Goal: Information Seeking & Learning: Learn about a topic

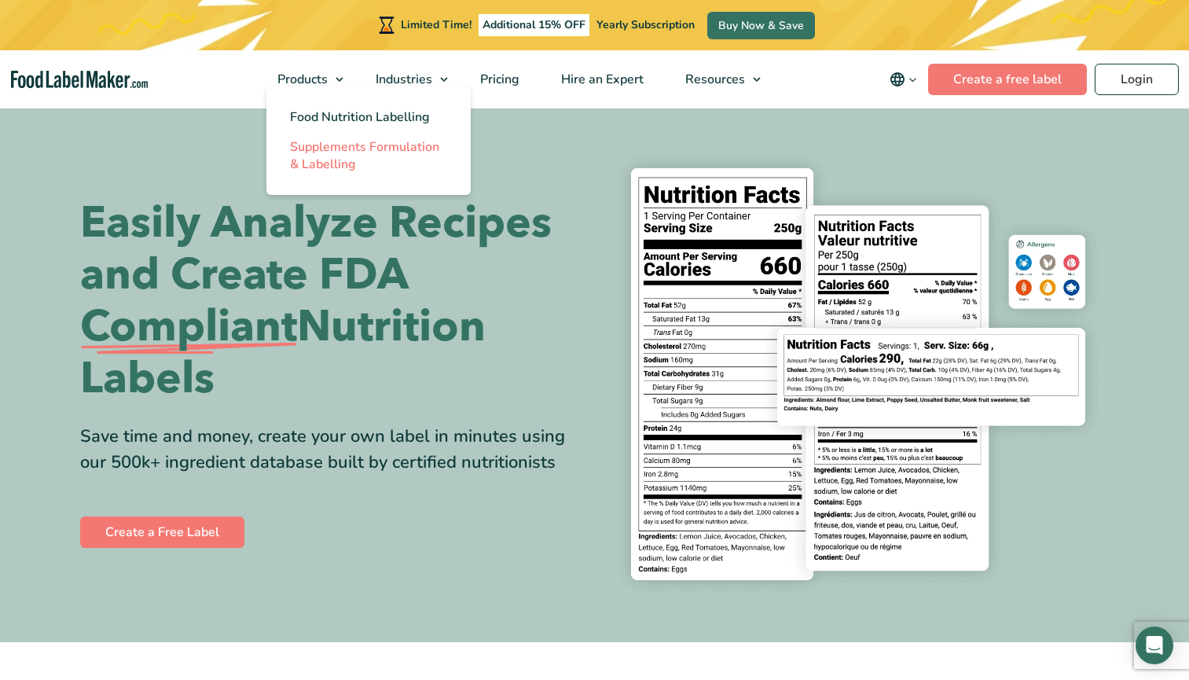
click at [350, 154] on span "Supplements Formulation & Labelling" at bounding box center [364, 155] width 149 height 35
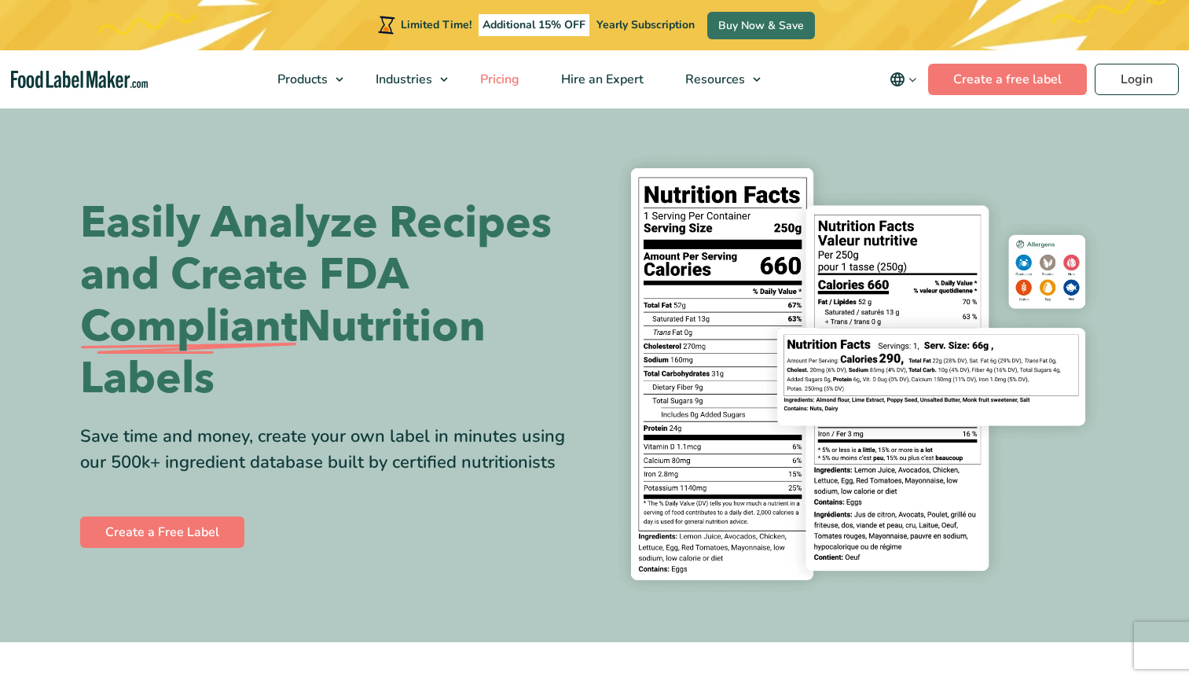
click at [500, 82] on span "Pricing" at bounding box center [498, 79] width 46 height 17
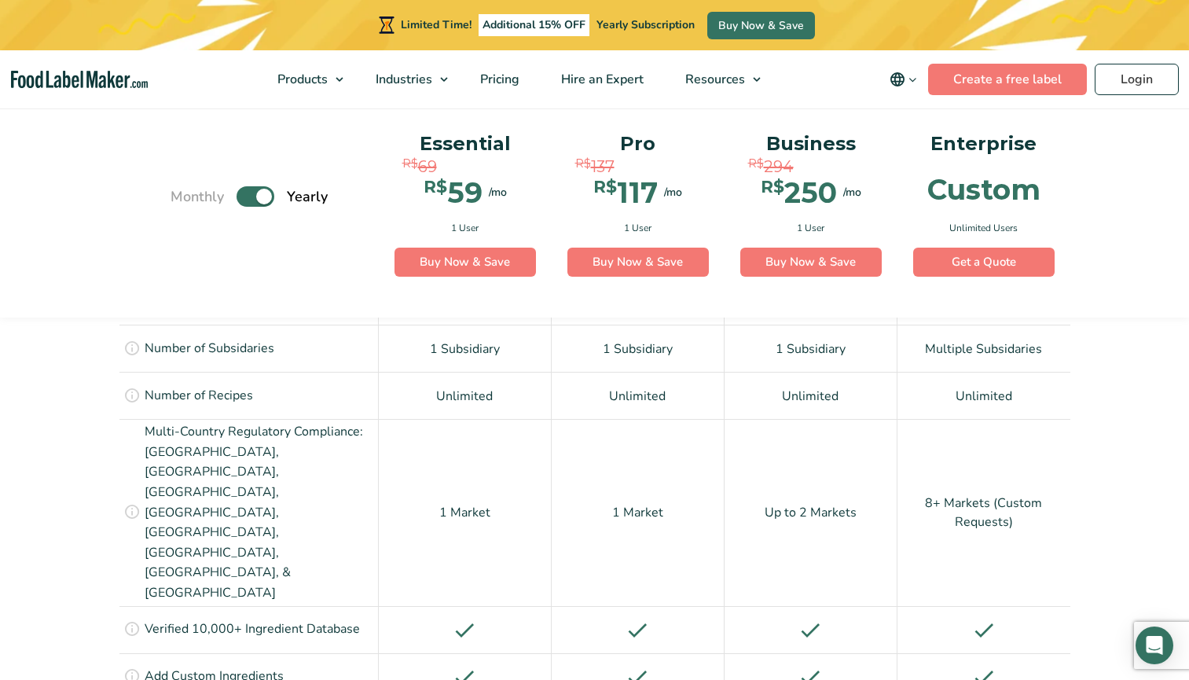
scroll to position [1142, 0]
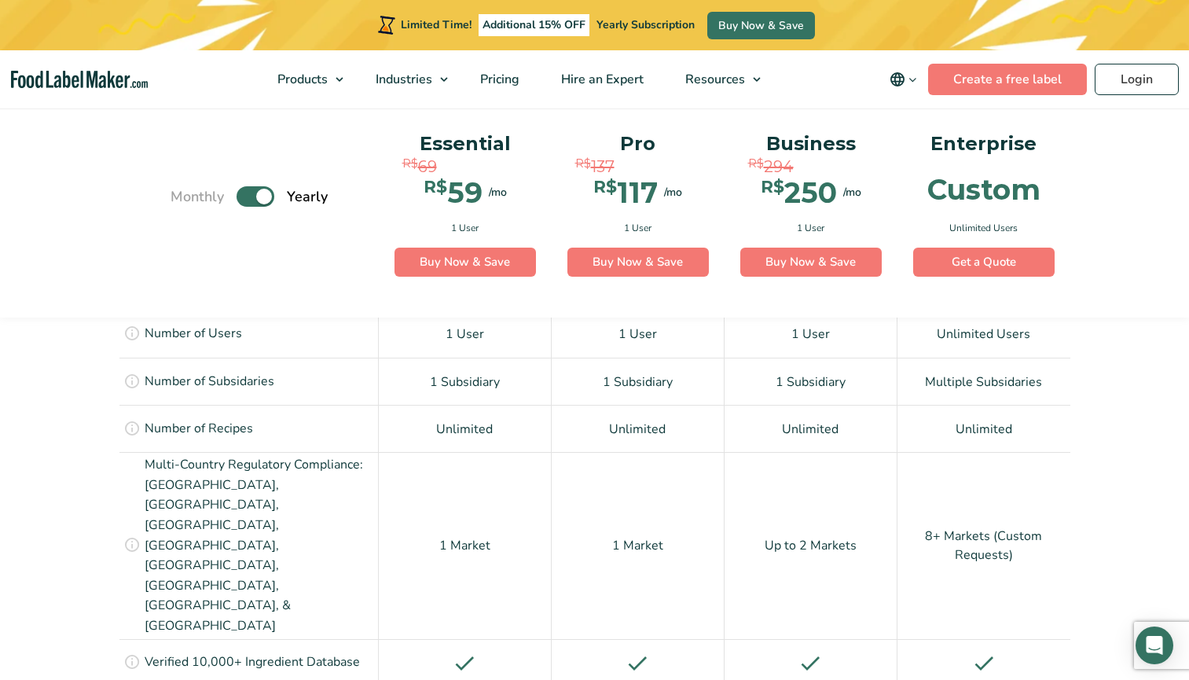
click at [261, 195] on label "Toggle" at bounding box center [256, 196] width 38 height 20
click at [184, 195] on input "Toggle" at bounding box center [179, 196] width 10 height 10
checkbox input "false"
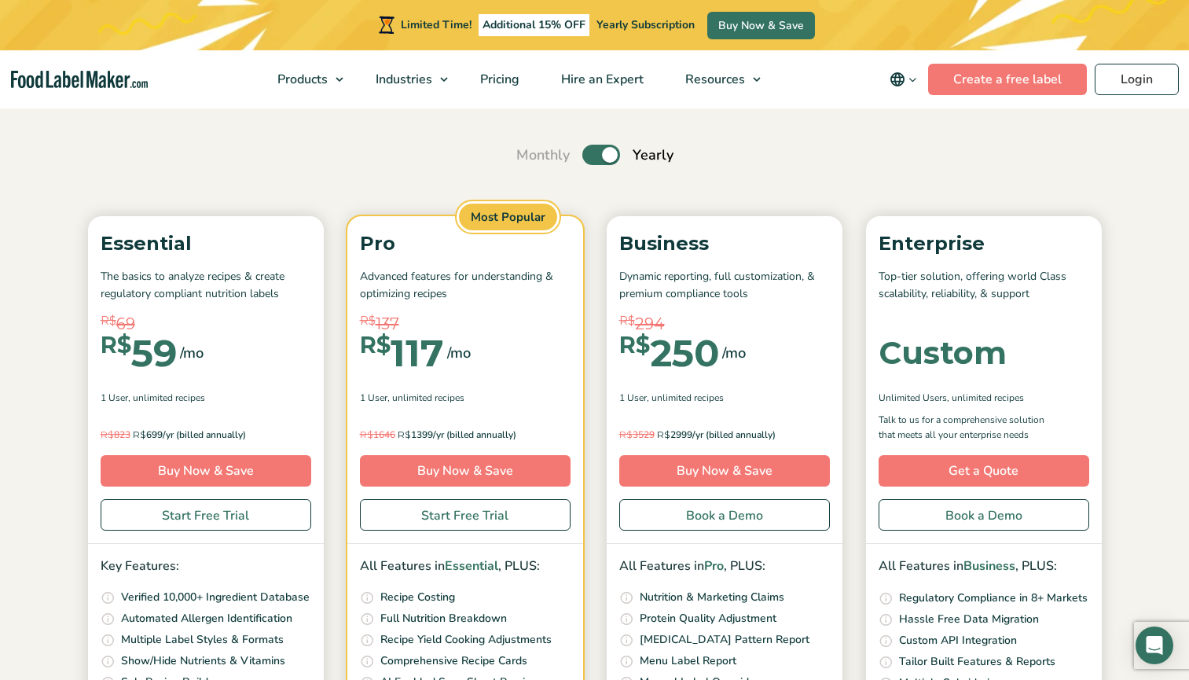
scroll to position [75, 0]
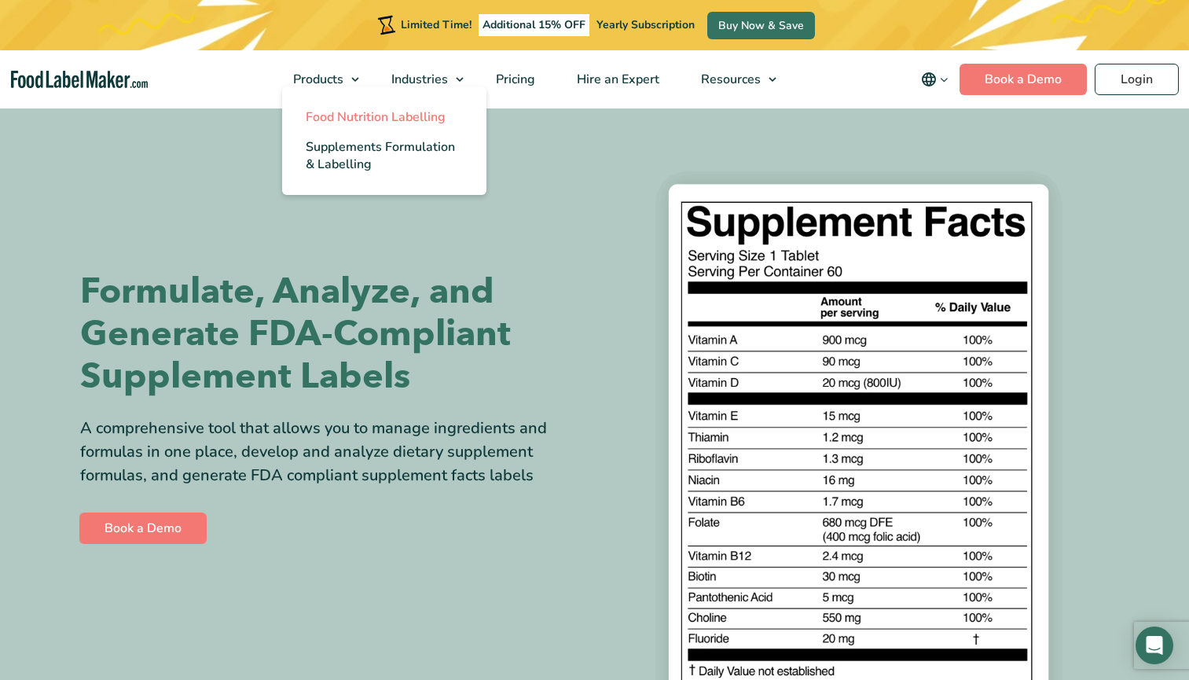
click at [354, 119] on span "Food Nutrition Labelling" at bounding box center [376, 116] width 140 height 17
